Goal: Task Accomplishment & Management: Complete application form

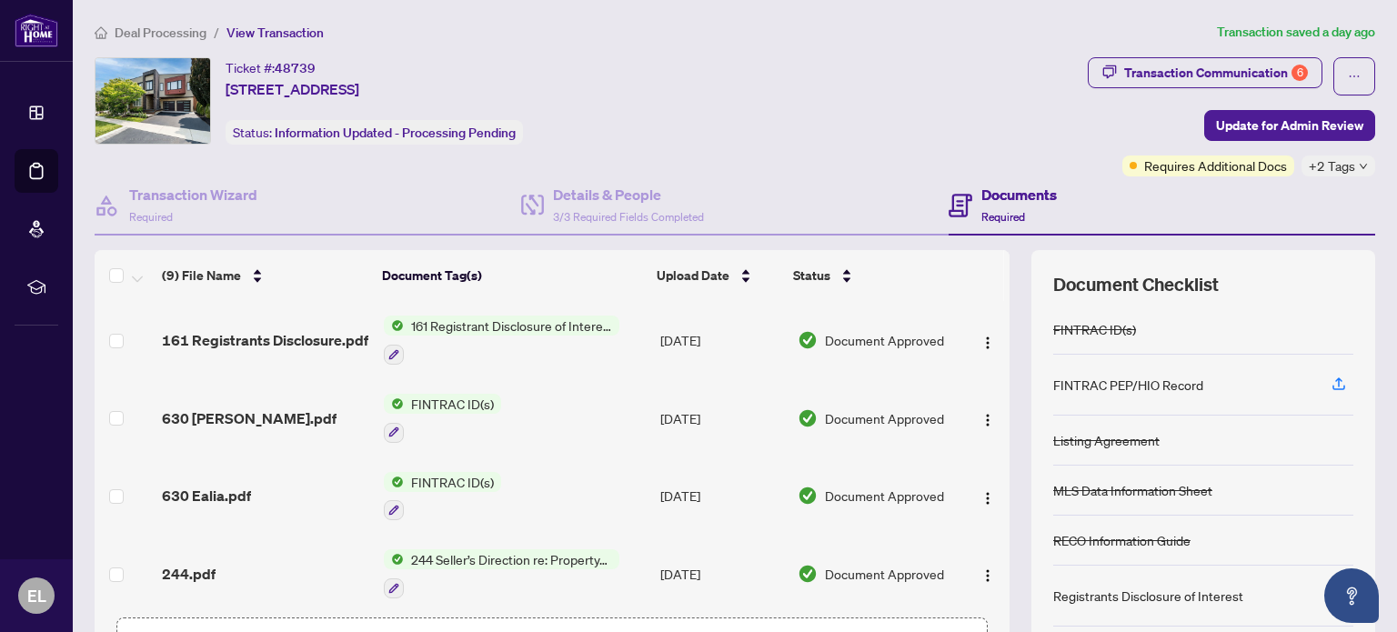
scroll to position [387, 0]
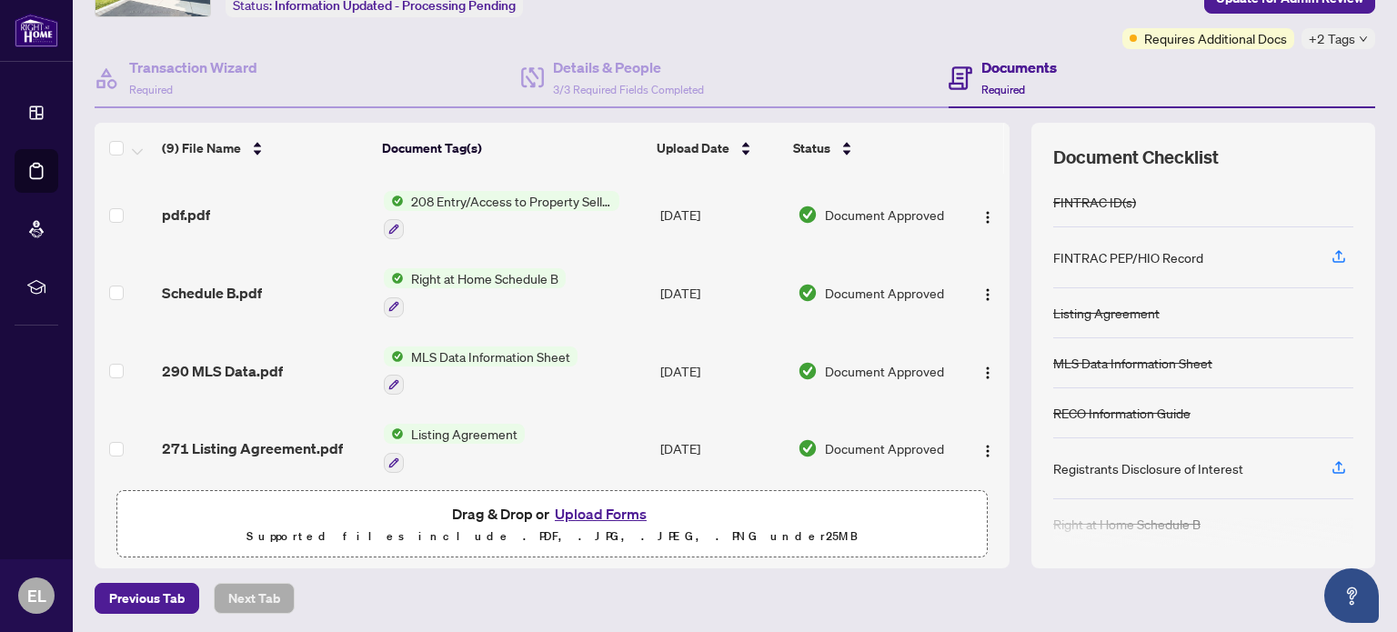
click at [582, 508] on button "Upload Forms" at bounding box center [600, 514] width 103 height 24
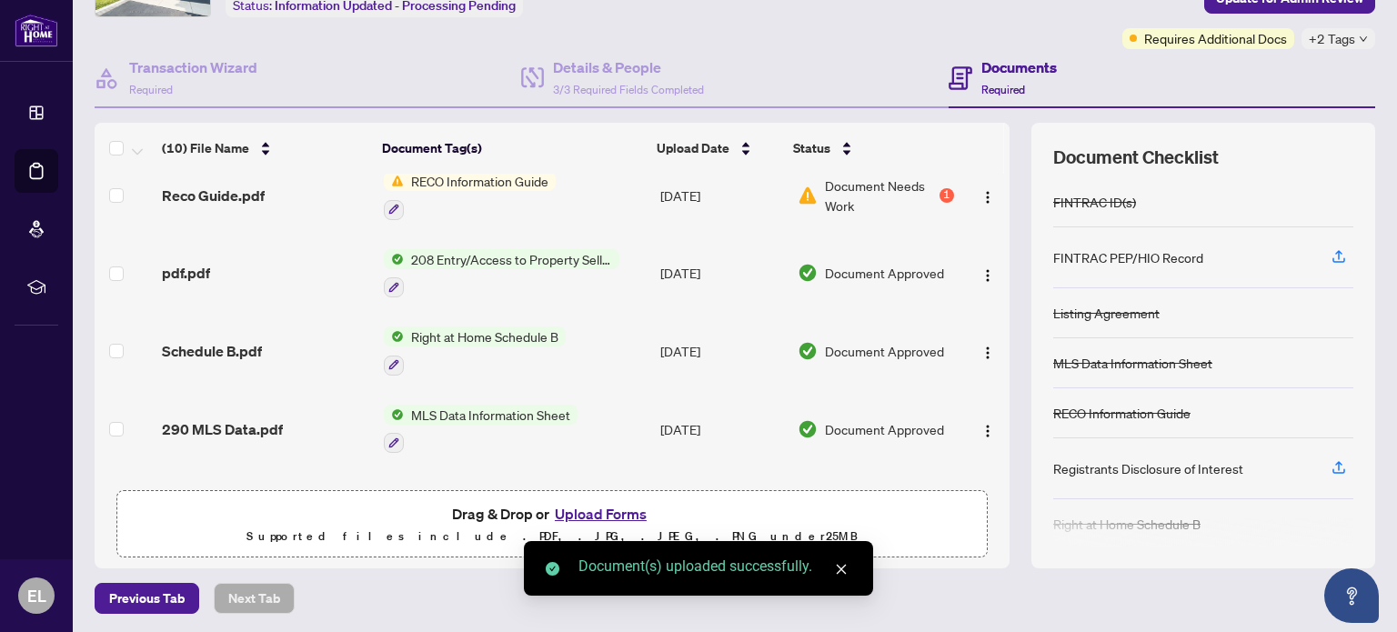
scroll to position [0, 0]
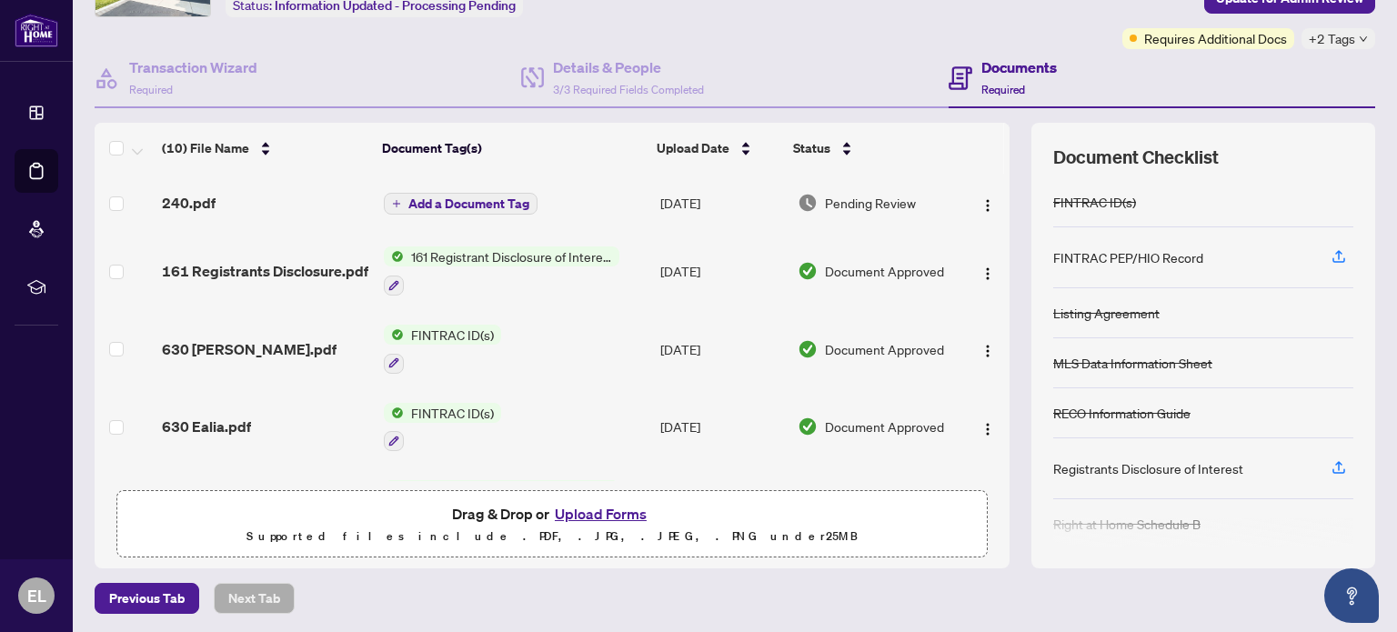
click at [479, 204] on span "Add a Document Tag" at bounding box center [468, 203] width 121 height 13
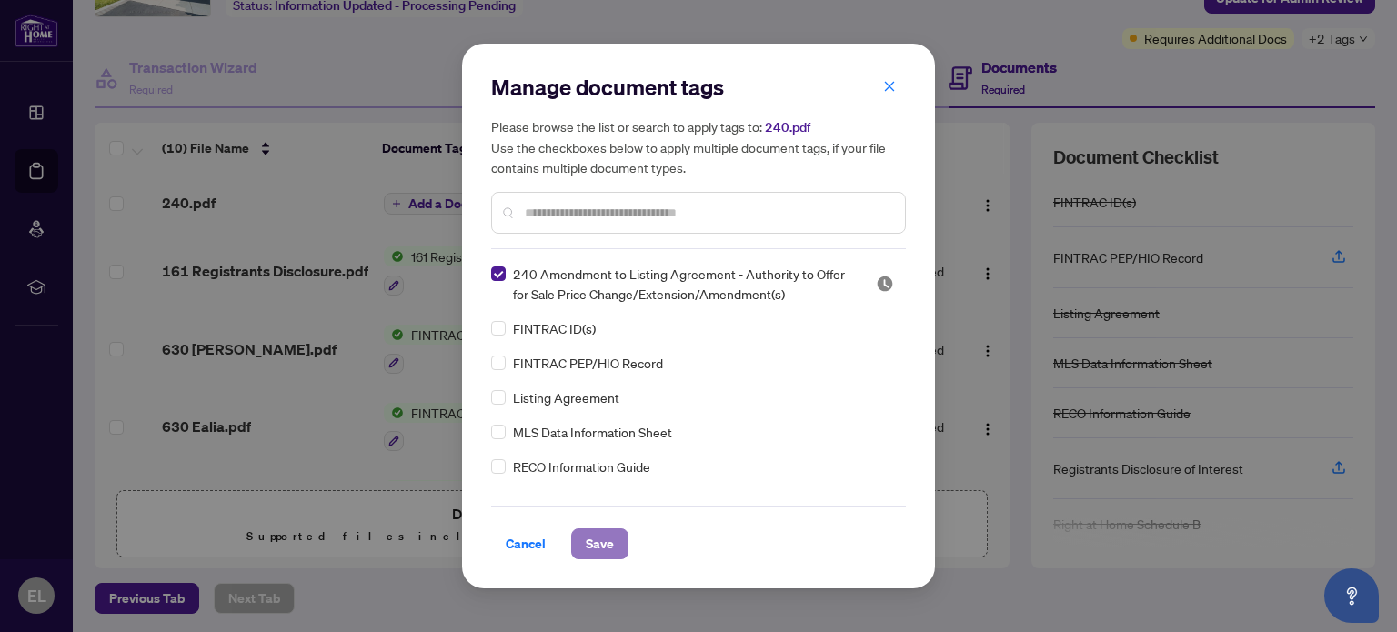
click at [615, 545] on button "Save" at bounding box center [599, 543] width 57 height 31
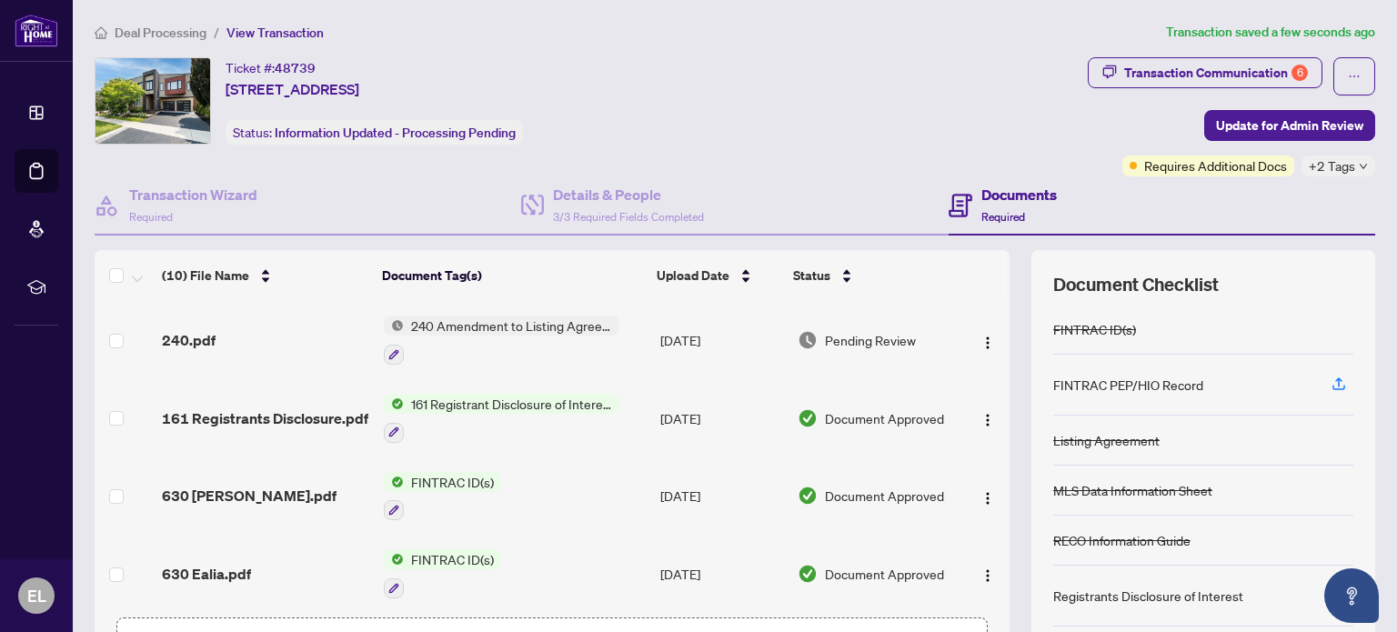
scroll to position [127, 0]
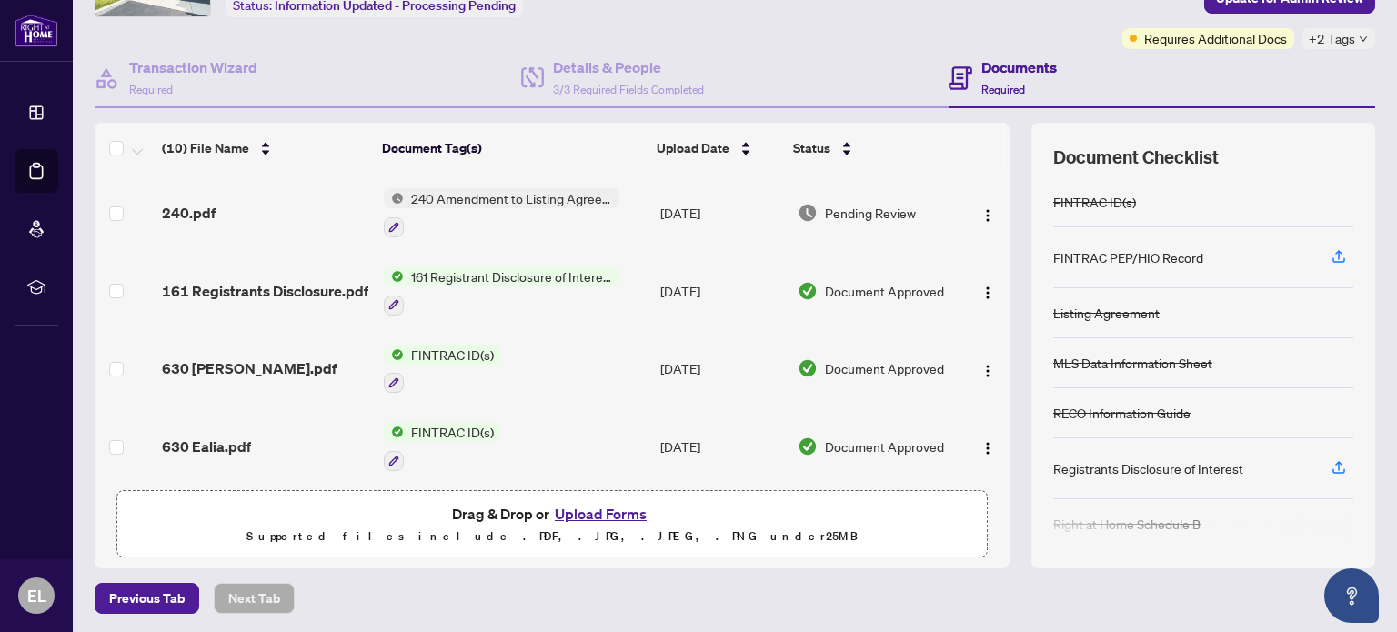
click at [603, 512] on button "Upload Forms" at bounding box center [600, 514] width 103 height 24
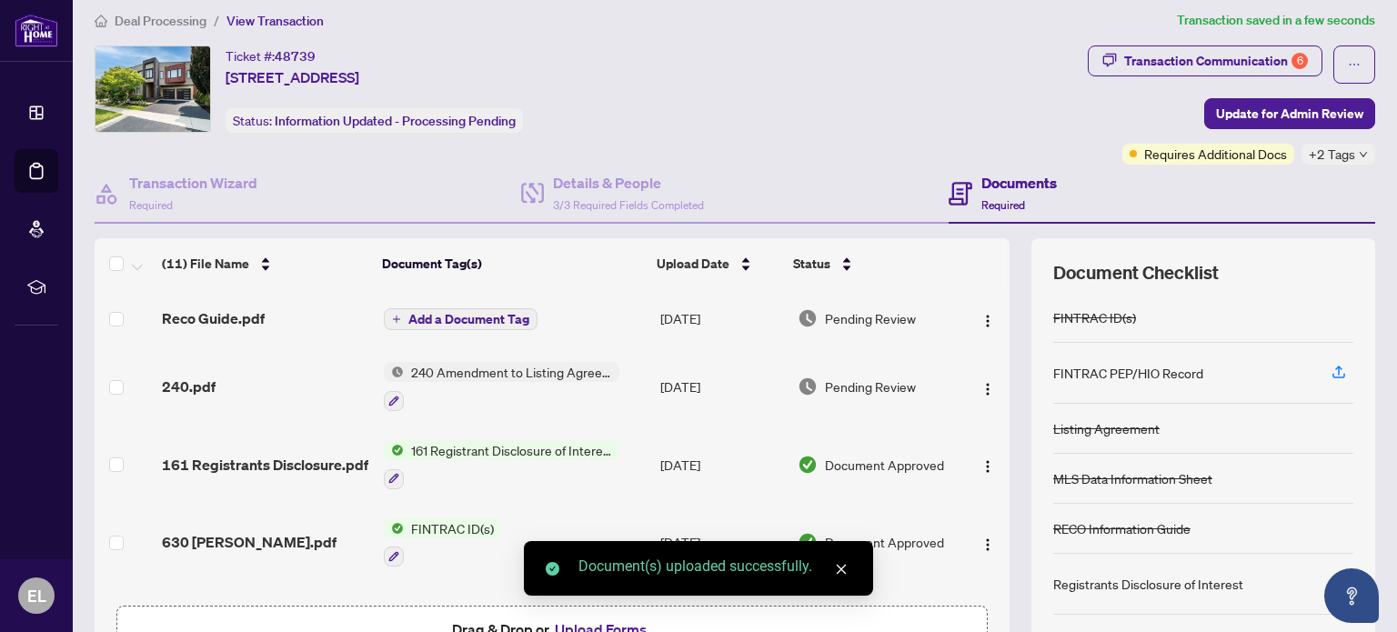
scroll to position [10, 0]
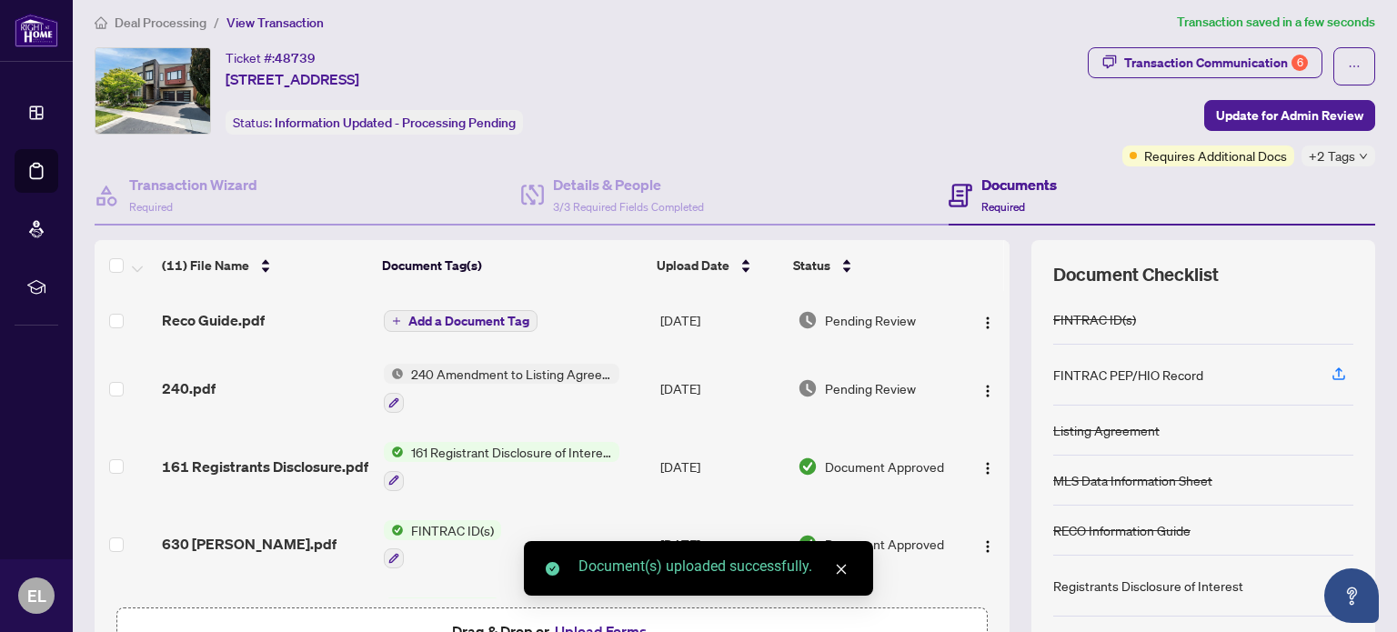
click at [491, 315] on span "Add a Document Tag" at bounding box center [468, 321] width 121 height 13
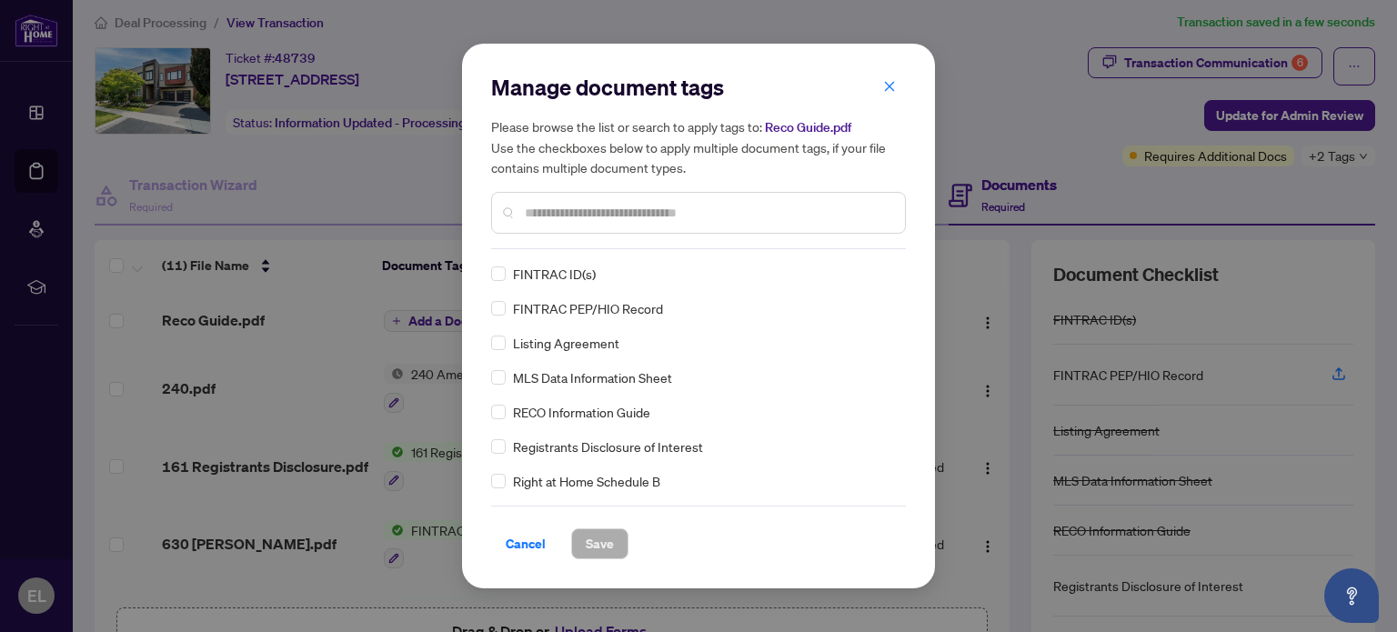
click at [553, 415] on span "RECO Information Guide" at bounding box center [581, 412] width 137 height 20
click at [617, 536] on button "Save" at bounding box center [599, 543] width 57 height 31
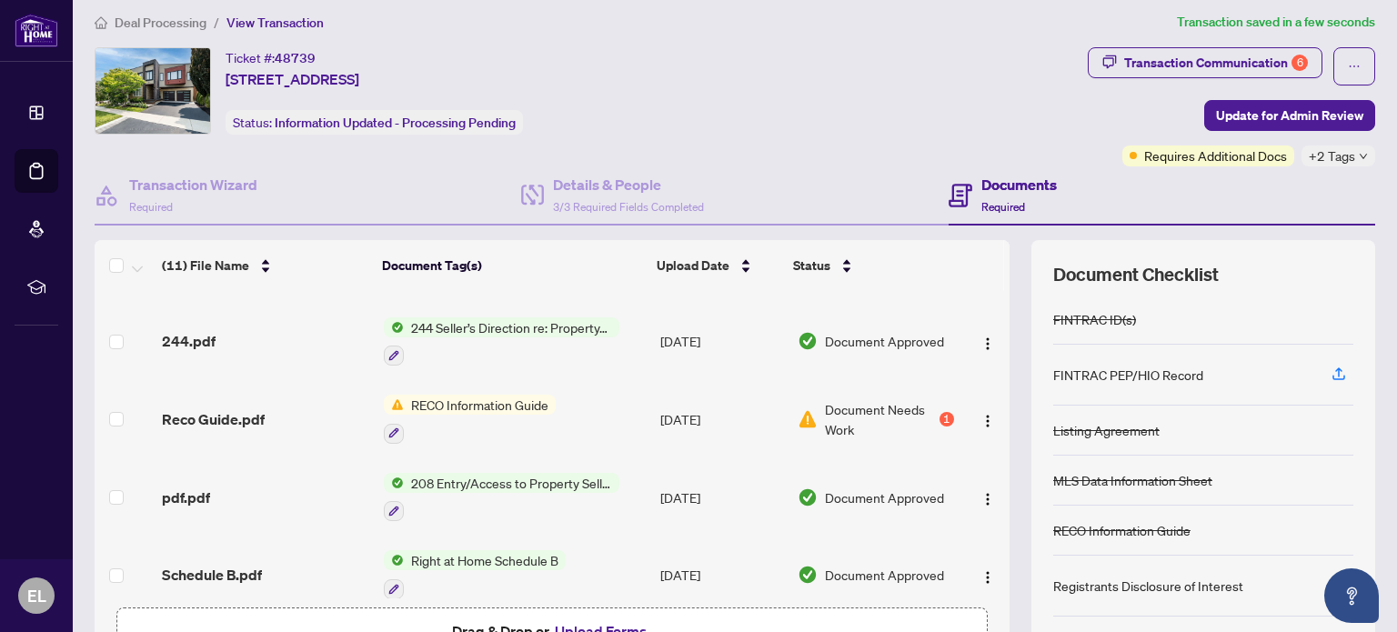
scroll to position [381, 0]
click at [980, 411] on img "button" at bounding box center [987, 418] width 15 height 15
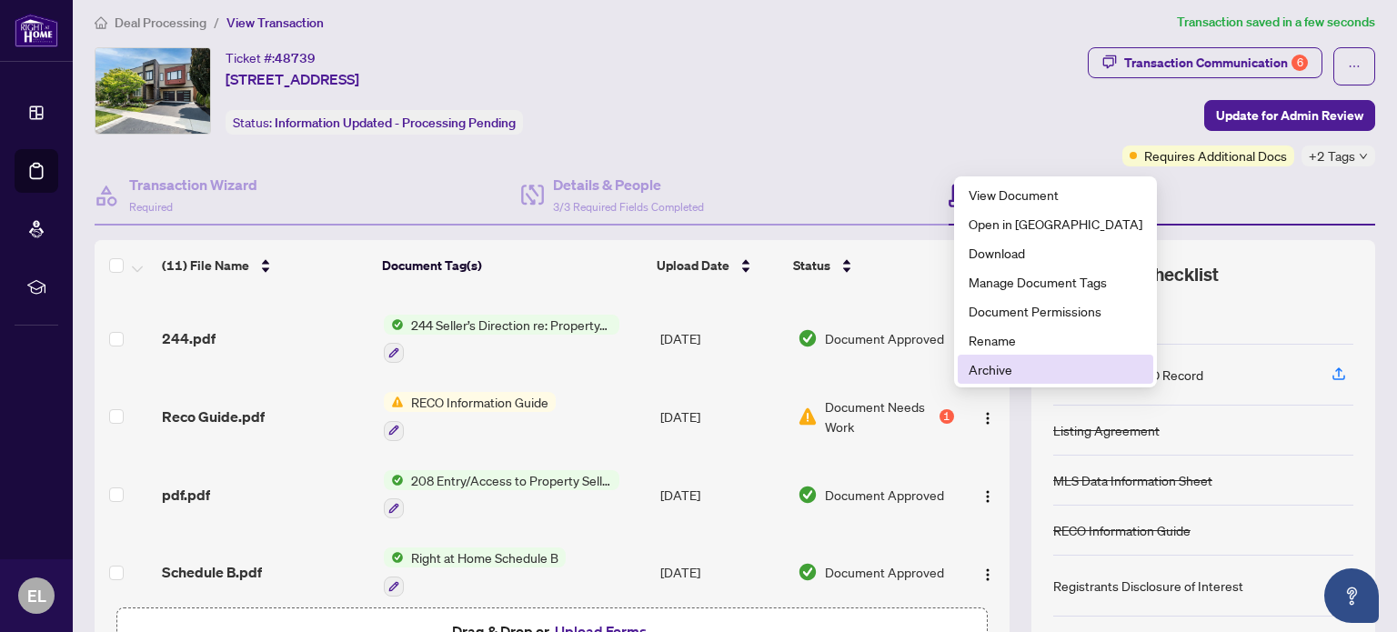
click at [978, 364] on span "Archive" at bounding box center [1055, 369] width 174 height 20
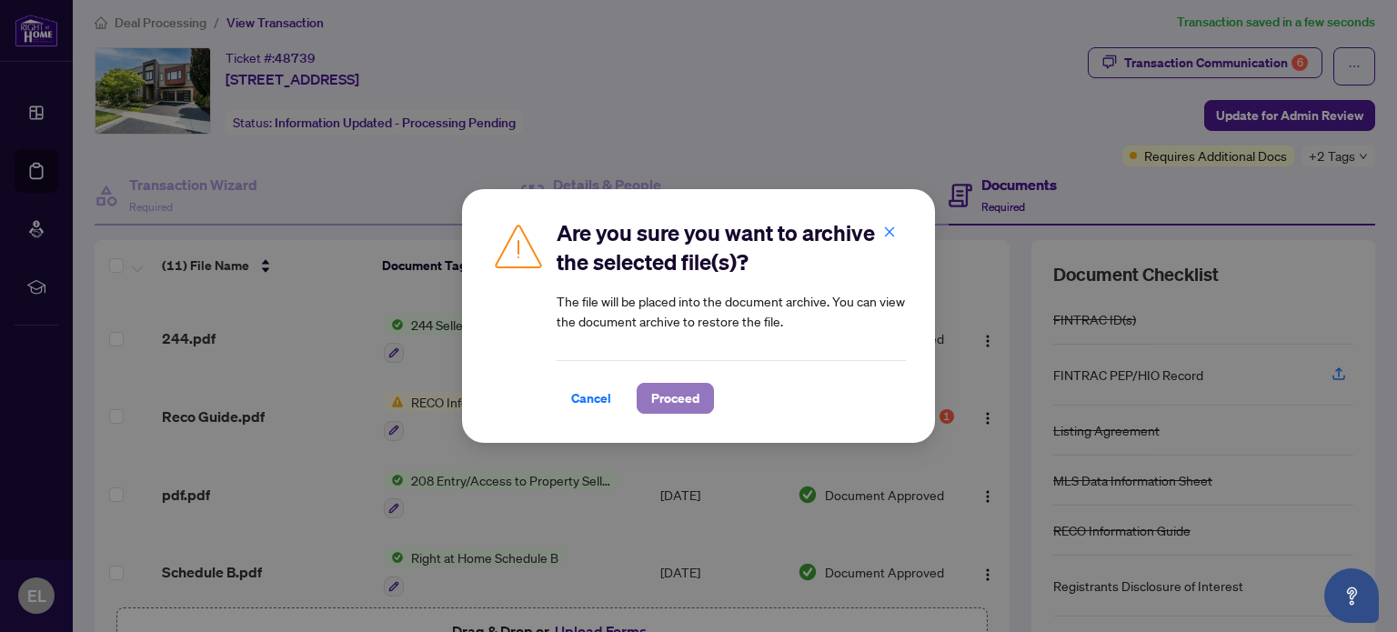
click at [683, 400] on span "Proceed" at bounding box center [675, 398] width 48 height 29
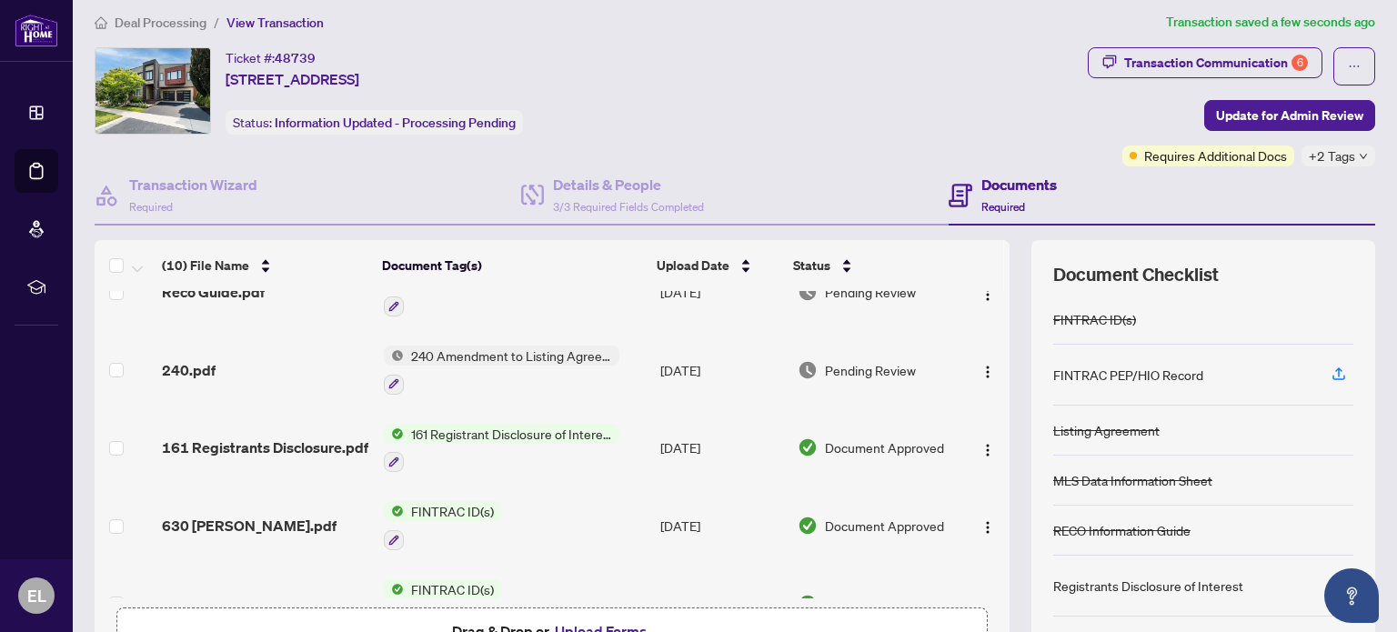
scroll to position [0, 0]
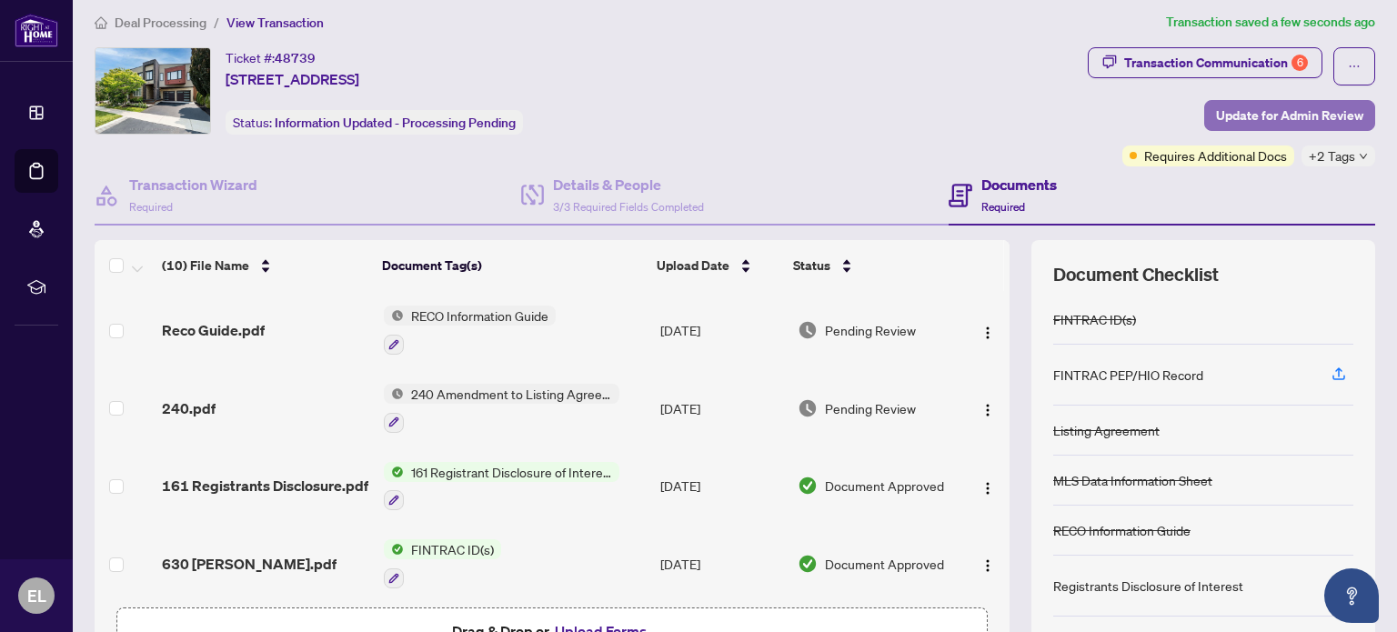
click at [1300, 116] on span "Update for Admin Review" at bounding box center [1289, 115] width 147 height 29
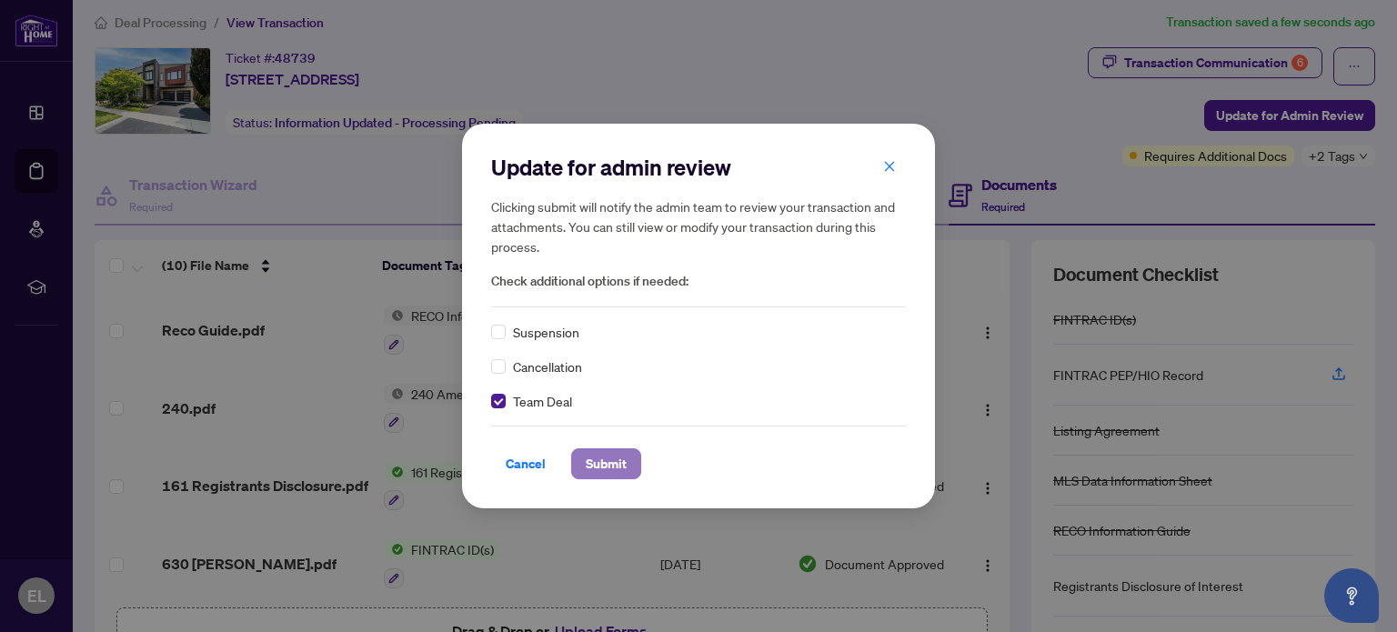
click at [607, 463] on span "Submit" at bounding box center [606, 463] width 41 height 29
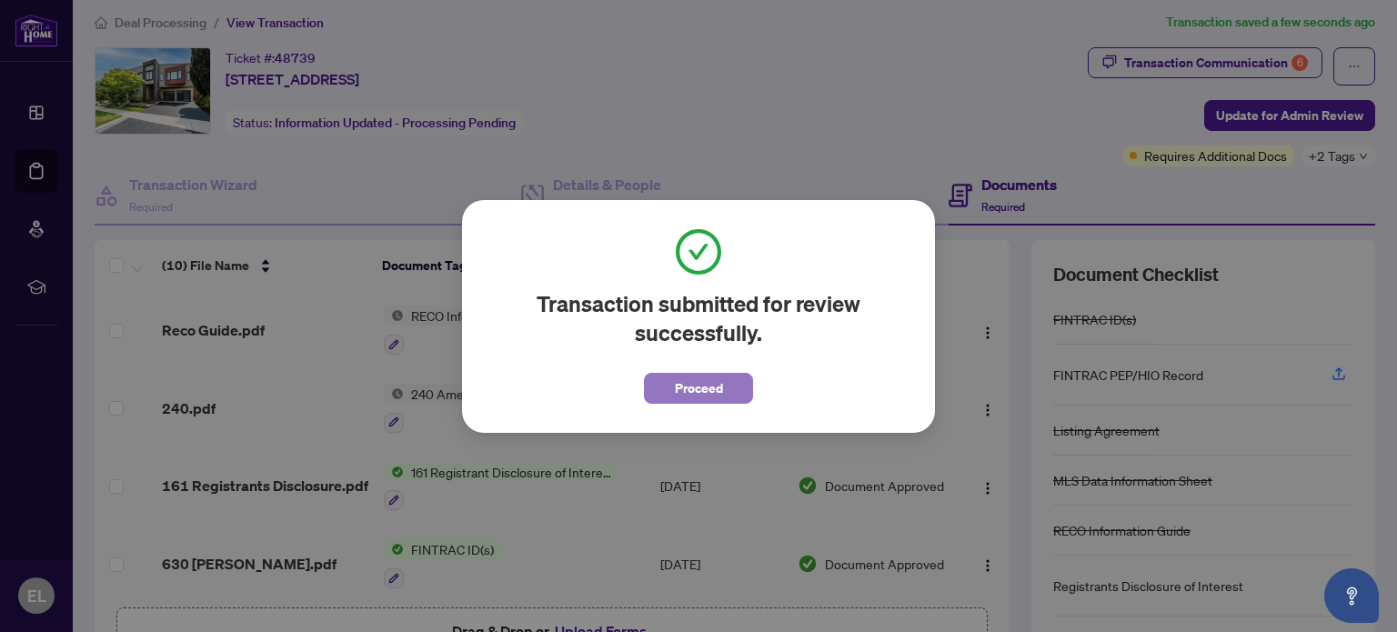
click at [720, 392] on span "Proceed" at bounding box center [699, 388] width 48 height 29
